Goal: Task Accomplishment & Management: Complete application form

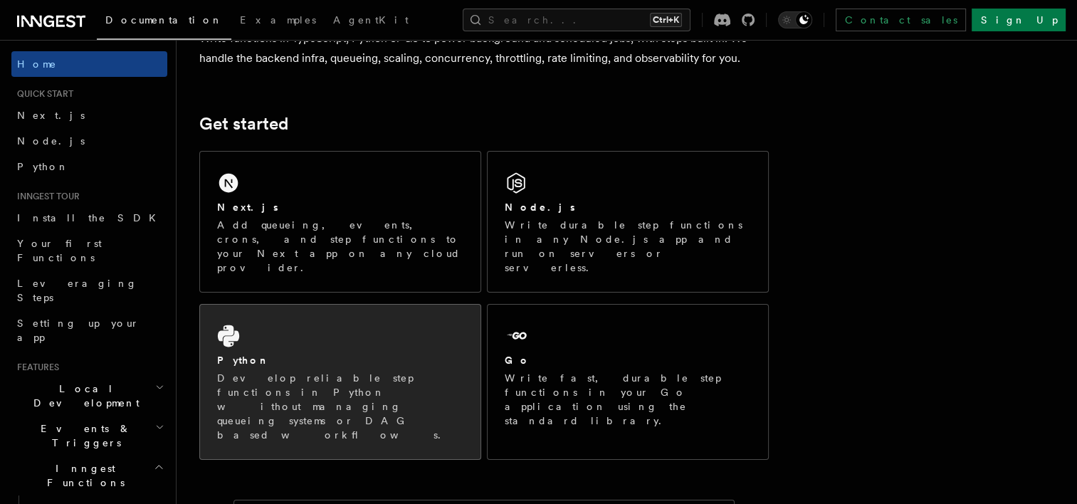
scroll to position [214, 0]
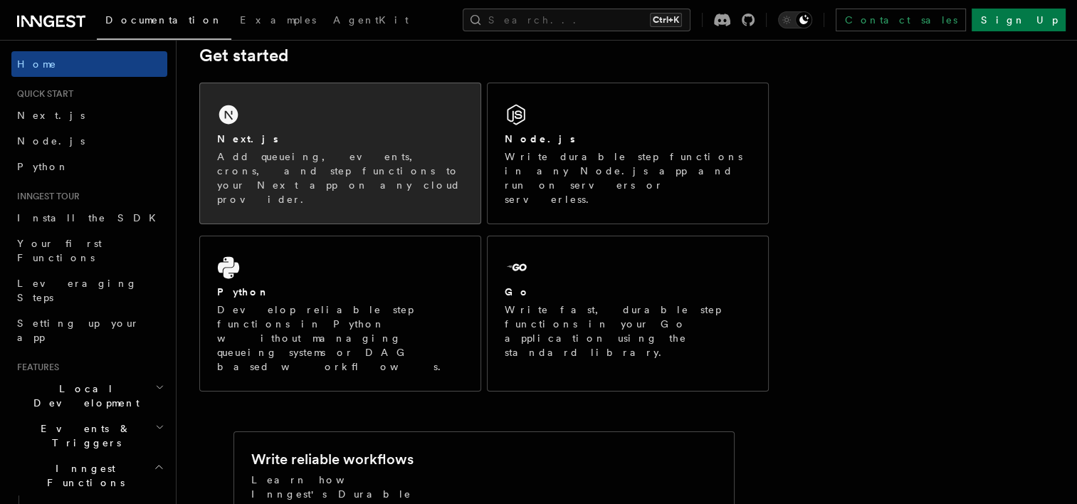
click at [323, 112] on div "Next.js Add queueing, events, crons, and step functions to your Next app on any…" at bounding box center [340, 153] width 281 height 140
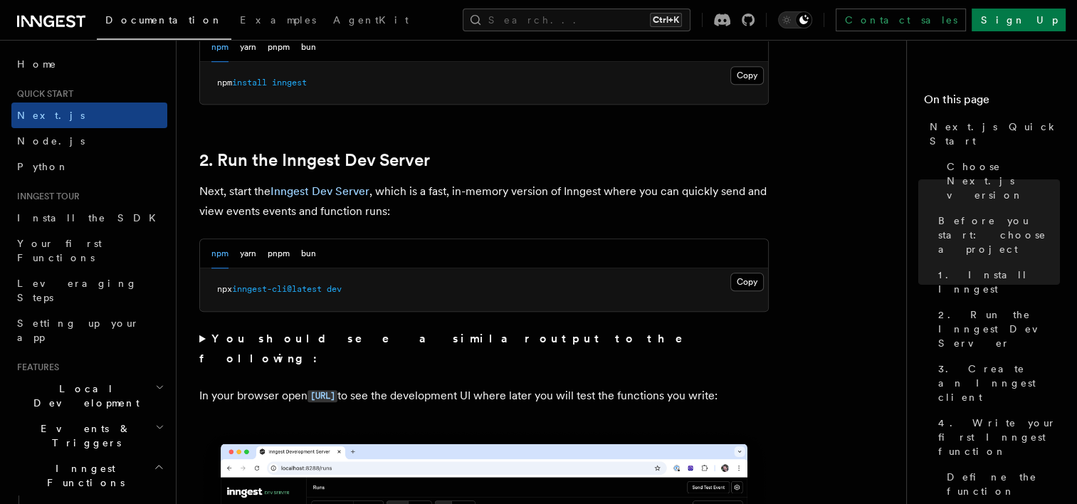
scroll to position [926, 0]
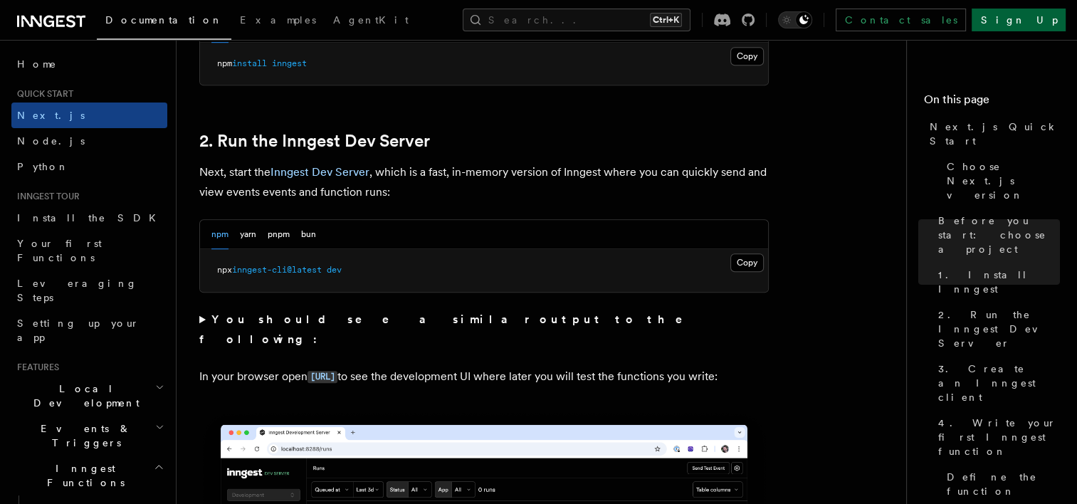
click at [1025, 19] on link "Sign Up" at bounding box center [1019, 20] width 94 height 23
